Goal: Task Accomplishment & Management: Complete application form

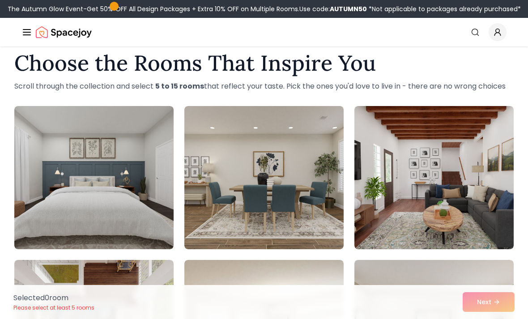
scroll to position [17, 0]
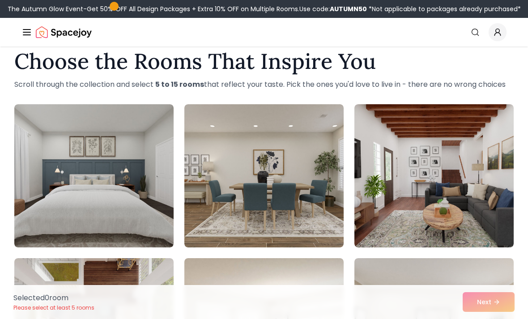
click at [47, 191] on img at bounding box center [93, 175] width 159 height 143
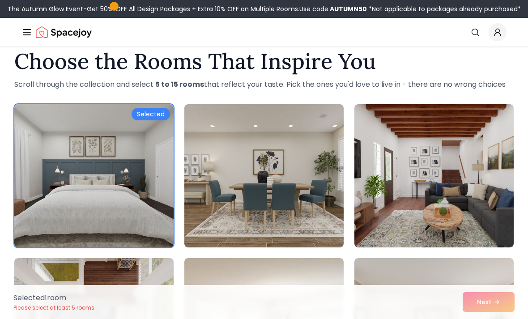
click at [66, 199] on img at bounding box center [93, 175] width 159 height 143
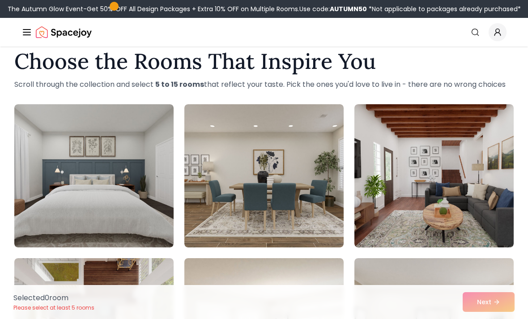
click at [61, 195] on img at bounding box center [93, 175] width 159 height 143
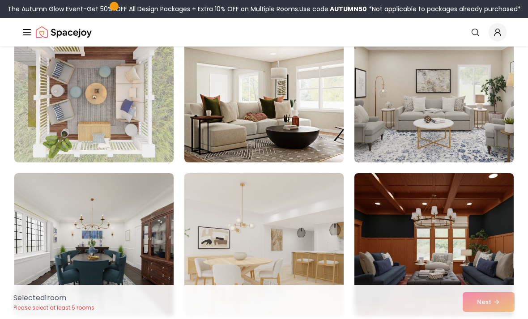
scroll to position [257, 0]
click at [52, 127] on img at bounding box center [93, 90] width 159 height 143
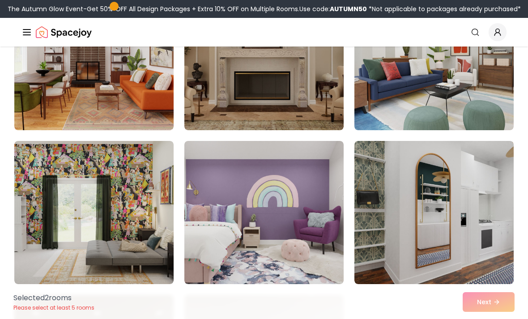
scroll to position [769, 0]
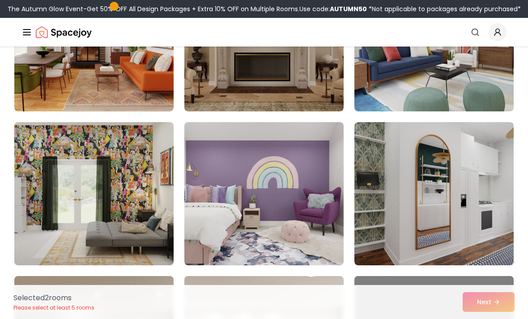
click at [216, 217] on img at bounding box center [263, 193] width 159 height 143
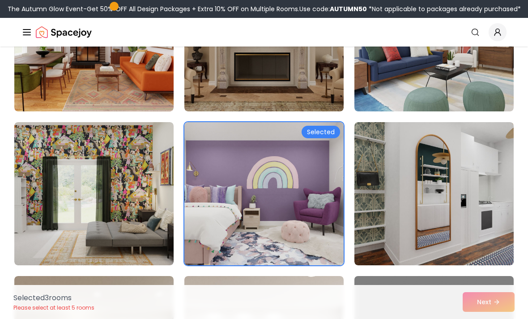
click at [112, 181] on img at bounding box center [93, 193] width 159 height 143
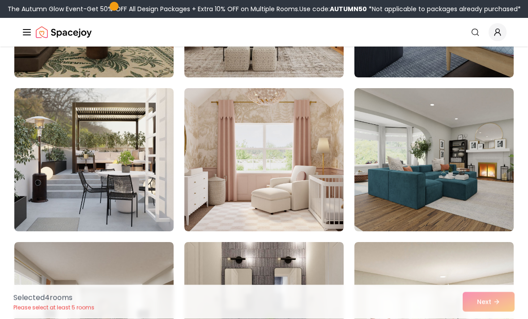
scroll to position [1123, 0]
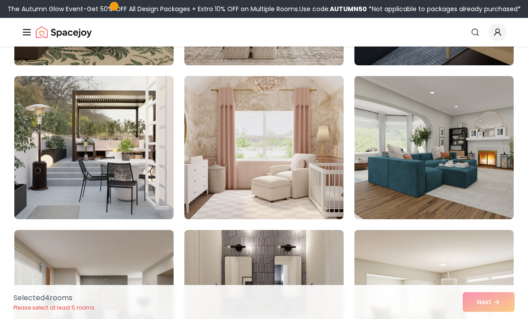
click at [225, 173] on img at bounding box center [263, 147] width 159 height 143
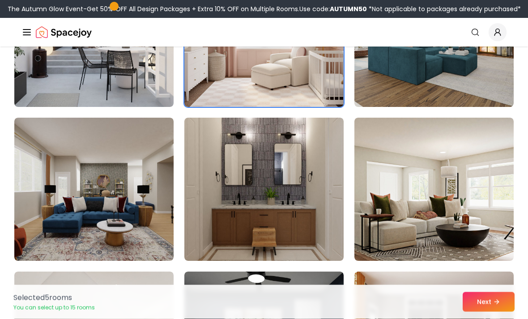
scroll to position [1238, 0]
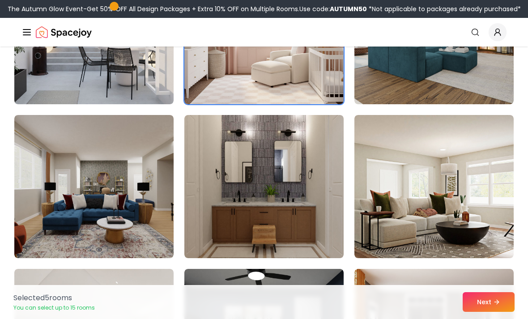
click at [214, 220] on img at bounding box center [263, 186] width 159 height 143
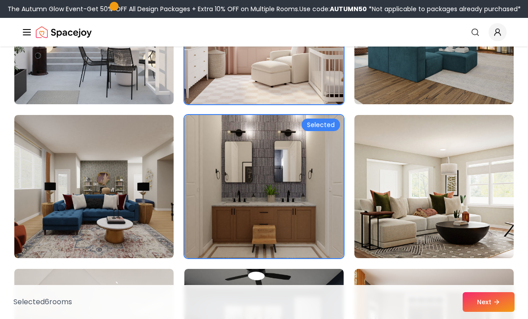
click at [477, 312] on button "Next" at bounding box center [489, 302] width 52 height 20
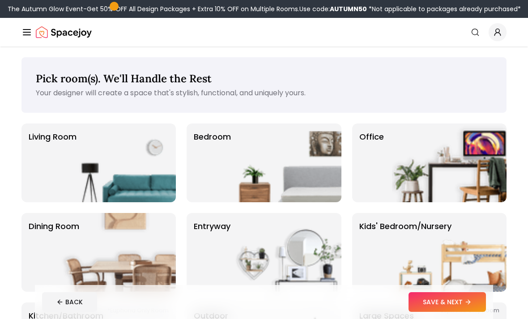
click at [253, 167] on img at bounding box center [284, 163] width 115 height 79
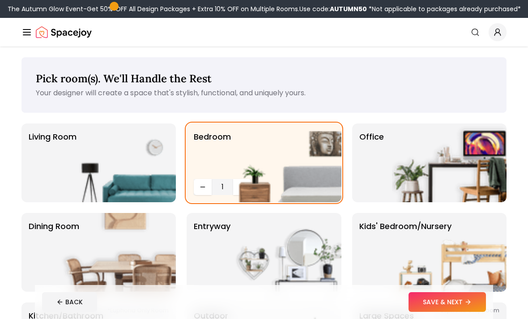
click at [435, 302] on button "SAVE & NEXT" at bounding box center [447, 302] width 77 height 20
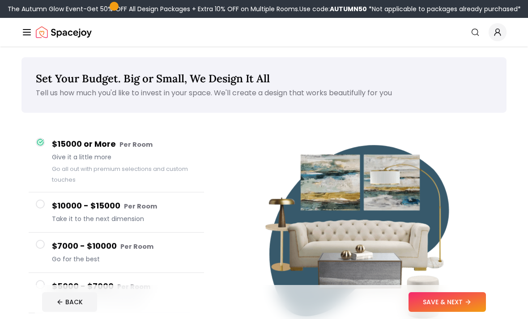
click at [436, 302] on button "SAVE & NEXT" at bounding box center [447, 302] width 77 height 20
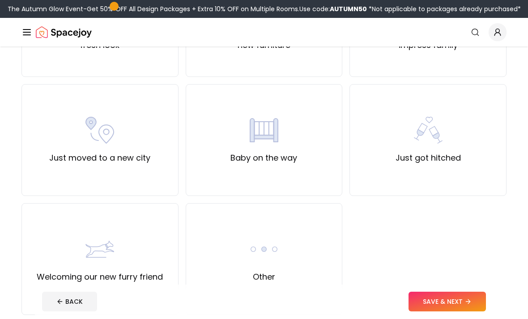
scroll to position [278, 0]
click at [240, 256] on div "Other" at bounding box center [264, 259] width 157 height 112
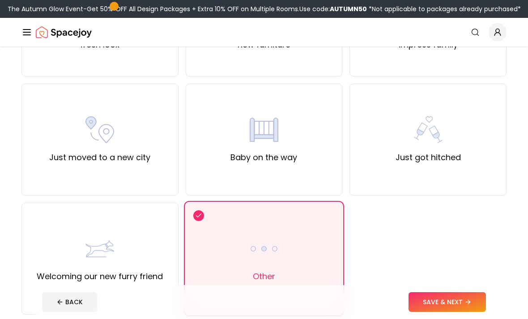
click at [451, 312] on button "SAVE & NEXT" at bounding box center [447, 302] width 77 height 20
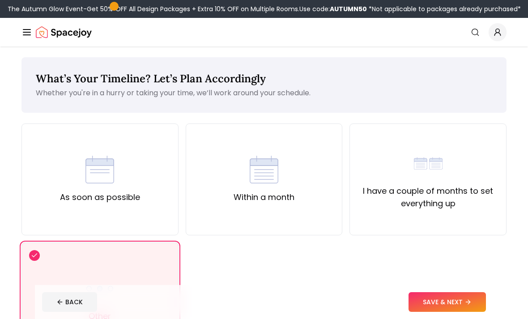
click at [408, 197] on label "I have a couple of months to set everything up" at bounding box center [428, 197] width 142 height 25
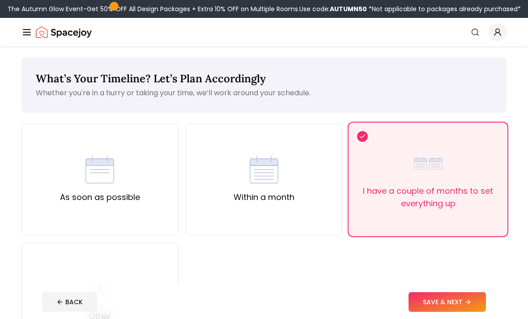
click at [430, 312] on button "SAVE & NEXT" at bounding box center [447, 302] width 77 height 20
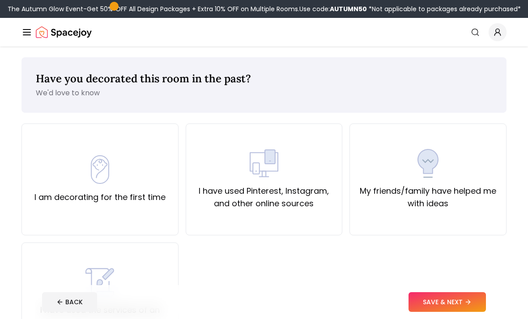
click at [125, 171] on div "I am decorating for the first time" at bounding box center [99, 179] width 131 height 48
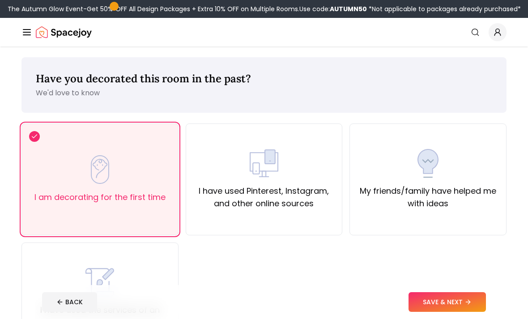
click at [424, 312] on button "SAVE & NEXT" at bounding box center [447, 302] width 77 height 20
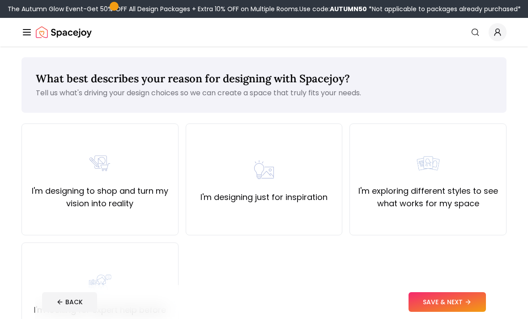
click at [250, 188] on div "I'm designing just for inspiration" at bounding box center [264, 179] width 127 height 48
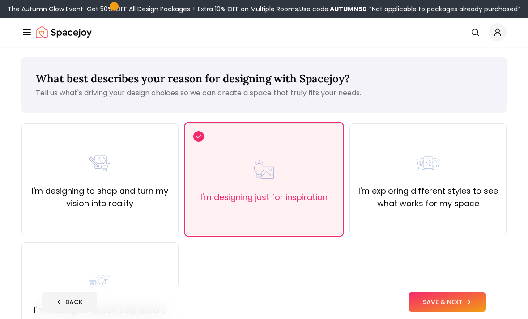
click at [438, 312] on button "SAVE & NEXT" at bounding box center [447, 302] width 77 height 20
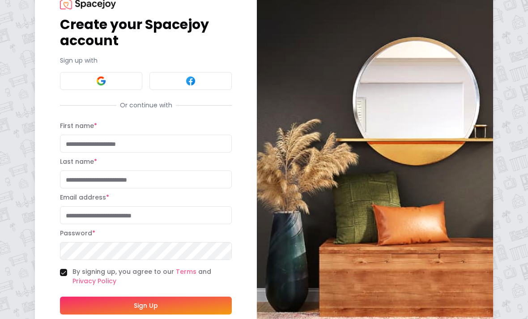
scroll to position [47, 0]
